Goal: Task Accomplishment & Management: Use online tool/utility

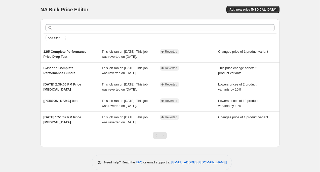
click at [307, 0] on div "NA Bulk Price Editor. This page is ready NA Bulk Price Editor Add new price [ME…" at bounding box center [160, 89] width 320 height 178
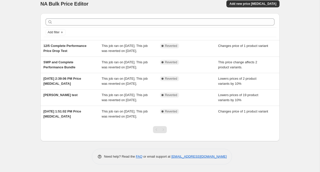
scroll to position [2, 0]
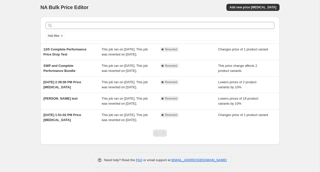
click at [24, 42] on div "NA Bulk Price Editor. This page is ready NA Bulk Price Editor Add new price [ME…" at bounding box center [160, 87] width 320 height 178
click at [265, 6] on span "Add new price [MEDICAL_DATA]" at bounding box center [253, 7] width 47 height 4
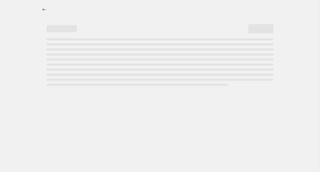
select select "percentage"
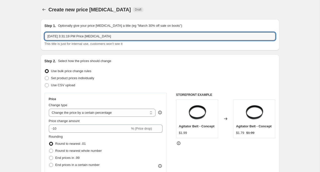
drag, startPoint x: 130, startPoint y: 36, endPoint x: 19, endPoint y: 25, distance: 112.0
type input "Commerical Price update 9/23"
click at [64, 85] on span "Use CSV upload" at bounding box center [63, 85] width 24 height 4
click at [45, 83] on input "Use CSV upload" at bounding box center [45, 83] width 0 height 0
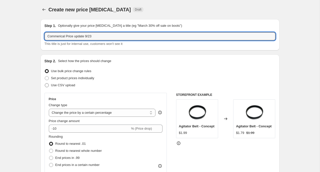
radio input "true"
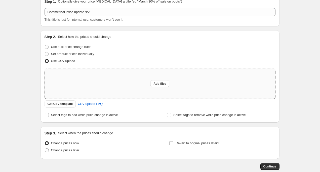
scroll to position [27, 0]
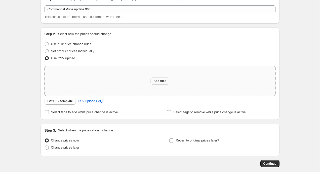
click at [159, 80] on span "Add files" at bounding box center [160, 81] width 13 height 4
type input "C:\fakepath\[PERSON_NAME] Commercial Pricing UPDATED.xlsx"
click at [157, 81] on span "Add files" at bounding box center [160, 81] width 13 height 4
type input "C:\fakepath\[PERSON_NAME] Commercial Pricing UPDATED.csv"
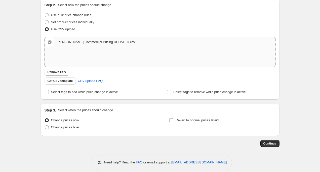
scroll to position [58, 0]
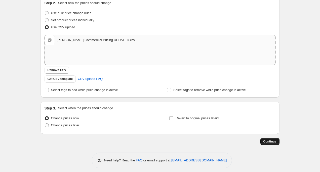
click at [272, 140] on span "Continue" at bounding box center [270, 141] width 13 height 4
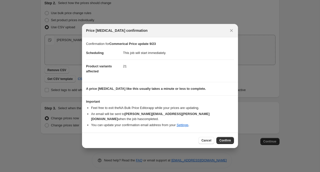
click at [146, 90] on b "A price [MEDICAL_DATA] like this usually takes a minute or less to complete." at bounding box center [146, 89] width 120 height 4
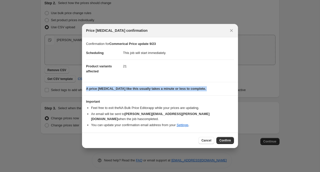
click at [146, 90] on b "A price [MEDICAL_DATA] like this usually takes a minute or less to complete." at bounding box center [146, 89] width 120 height 4
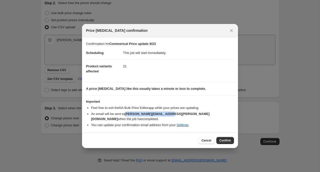
drag, startPoint x: 128, startPoint y: 117, endPoint x: 170, endPoint y: 116, distance: 42.1
click at [169, 116] on b "[PERSON_NAME][EMAIL_ADDRESS][PERSON_NAME][DOMAIN_NAME]" at bounding box center [150, 116] width 119 height 9
click at [225, 138] on span "Confirm" at bounding box center [226, 140] width 12 height 4
